Goal: Task Accomplishment & Management: Manage account settings

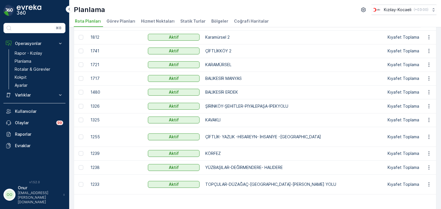
scroll to position [132, 0]
click at [426, 106] on icon "button" at bounding box center [429, 107] width 6 height 6
click at [422, 111] on div "Rota Planını Düzenle" at bounding box center [418, 115] width 44 height 8
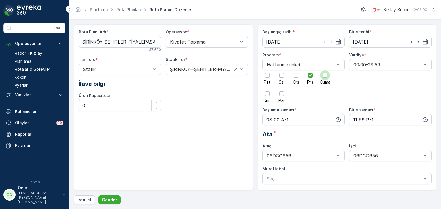
click at [326, 78] on div at bounding box center [325, 76] width 10 height 10
click at [325, 71] on input "Cuma" at bounding box center [325, 71] width 0 height 0
click at [312, 75] on icon at bounding box center [310, 75] width 4 height 4
click at [310, 71] on input "Prş" at bounding box center [310, 71] width 0 height 0
click at [337, 118] on icon "button" at bounding box center [338, 120] width 5 height 5
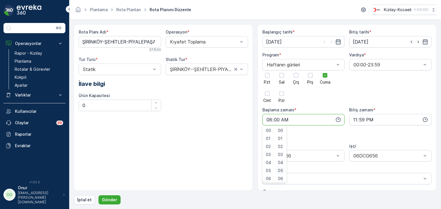
click at [283, 169] on span "05" at bounding box center [280, 171] width 5 height 6
type input "08:05"
click at [114, 201] on p "Gönder" at bounding box center [109, 200] width 15 height 6
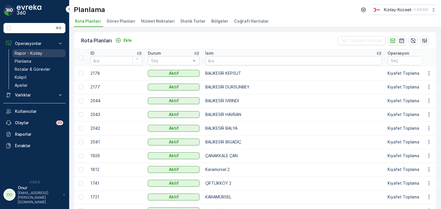
click at [39, 51] on p "Rapor - Kızılay" at bounding box center [29, 53] width 28 height 6
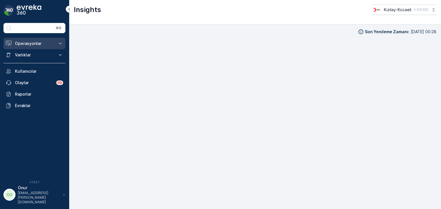
click at [32, 43] on p "Operasyonlar" at bounding box center [34, 44] width 39 height 6
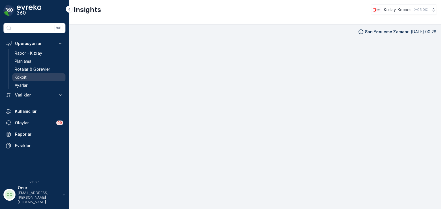
click at [23, 76] on p "Kokpit" at bounding box center [21, 78] width 12 height 6
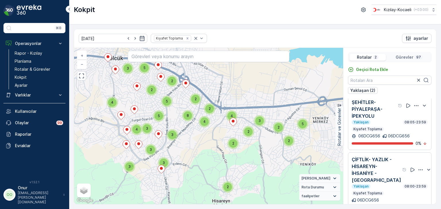
scroll to position [14, 0]
